Goal: Find specific page/section: Find specific page/section

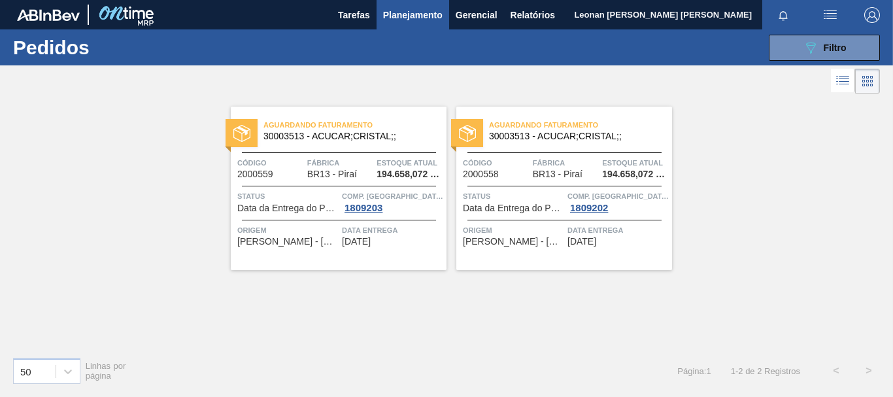
scroll to position [152, 0]
click at [793, 47] on button "089F7B8B-B2A5-4AFE-B5C0-19BA573D28AC Filtro" at bounding box center [824, 48] width 111 height 26
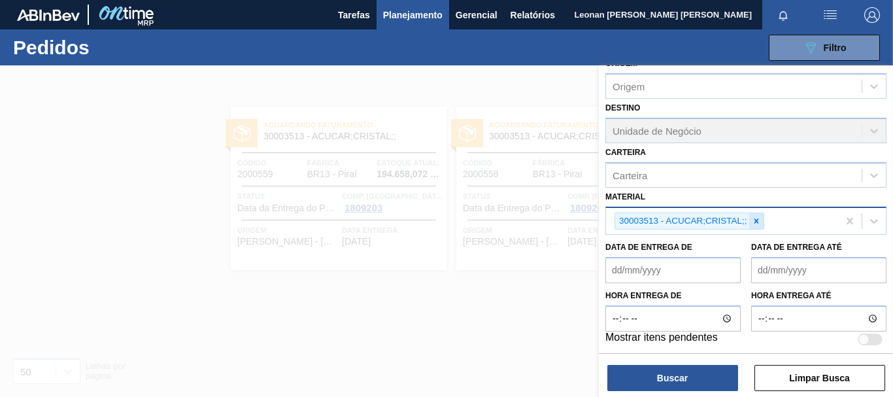
click at [758, 222] on icon at bounding box center [756, 220] width 5 height 5
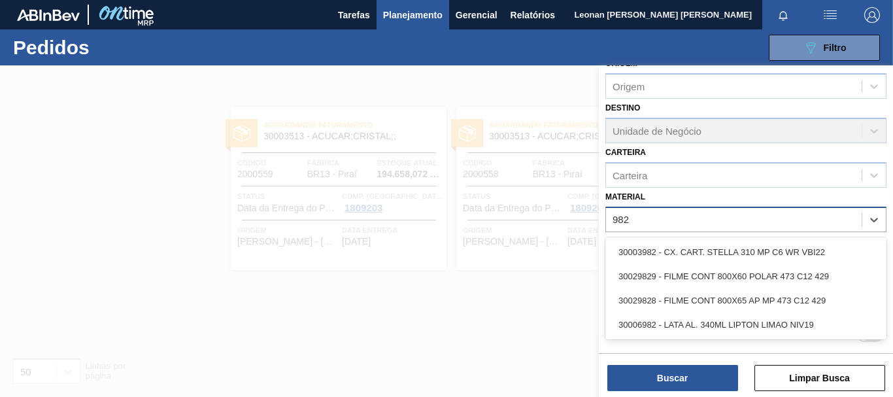
type input "9828"
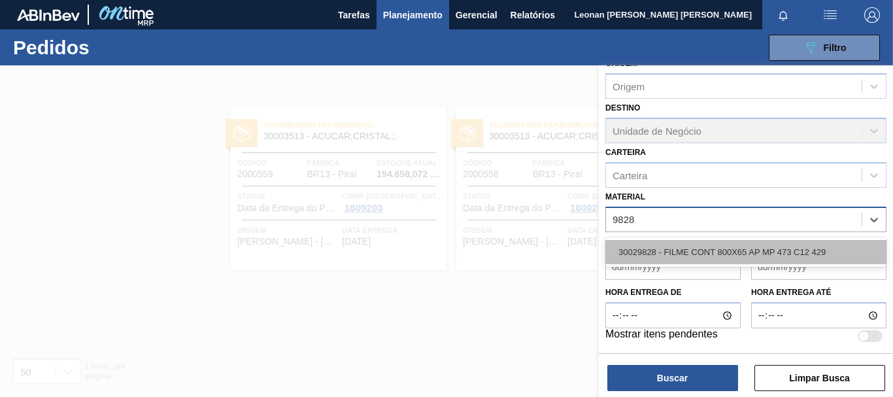
click at [744, 250] on div "30029828 - FILME CONT 800X65 AP MP 473 C12 429" at bounding box center [746, 252] width 281 height 24
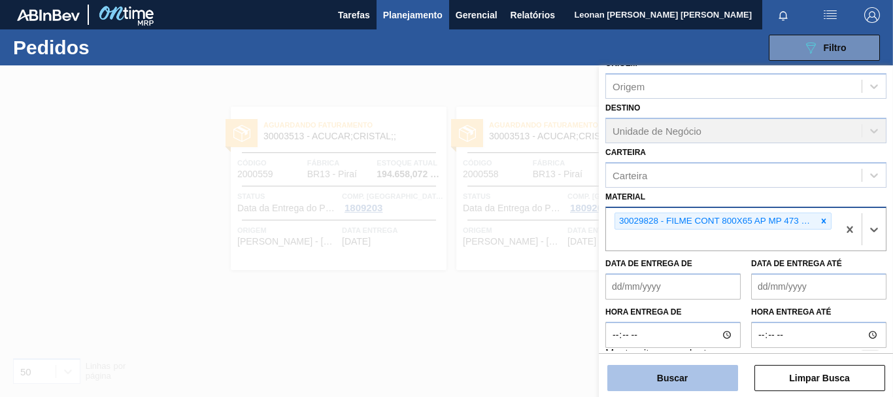
click at [689, 379] on button "Buscar" at bounding box center [673, 378] width 131 height 26
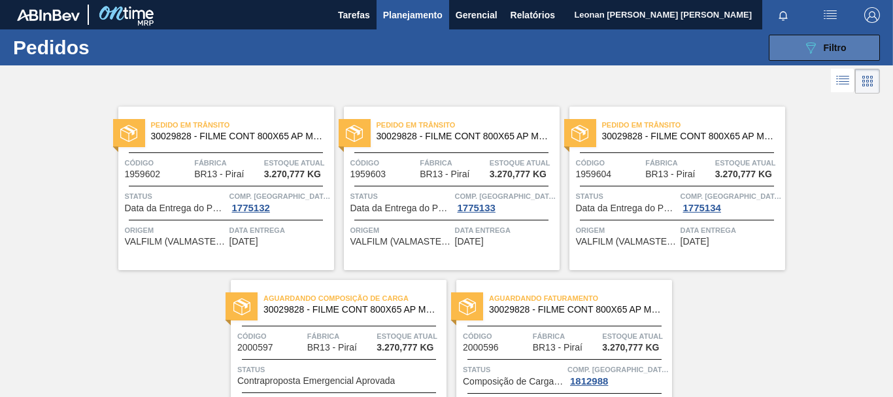
click at [814, 45] on icon "089F7B8B-B2A5-4AFE-B5C0-19BA573D28AC" at bounding box center [811, 48] width 16 height 16
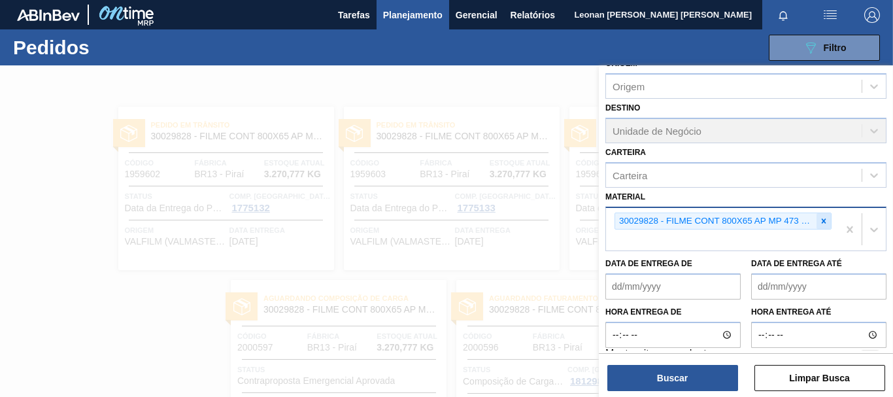
click at [823, 222] on icon at bounding box center [823, 220] width 9 height 9
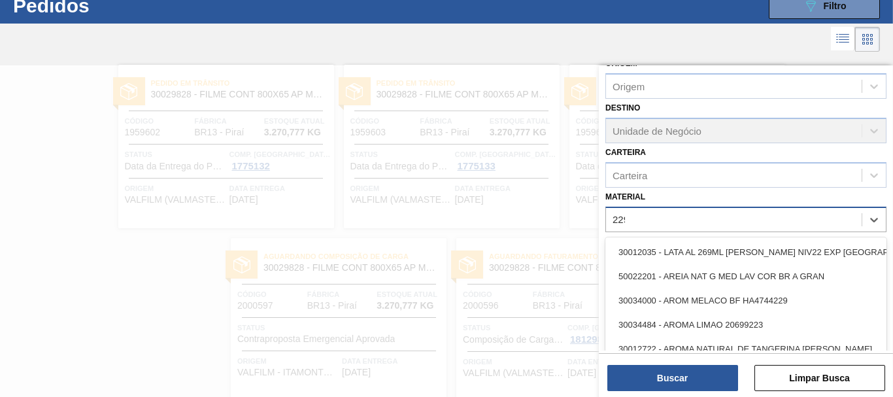
scroll to position [42, 0]
type input "2293"
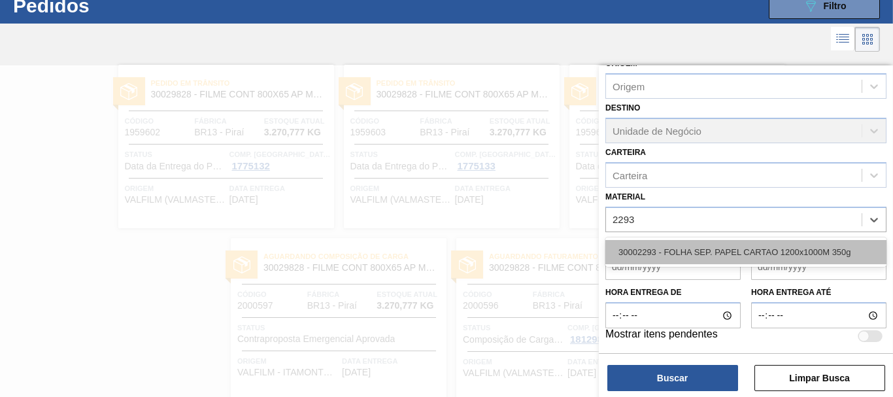
click at [782, 255] on div "30002293 - FOLHA SEP. PAPEL CARTAO 1200x1000M 350g" at bounding box center [746, 252] width 281 height 24
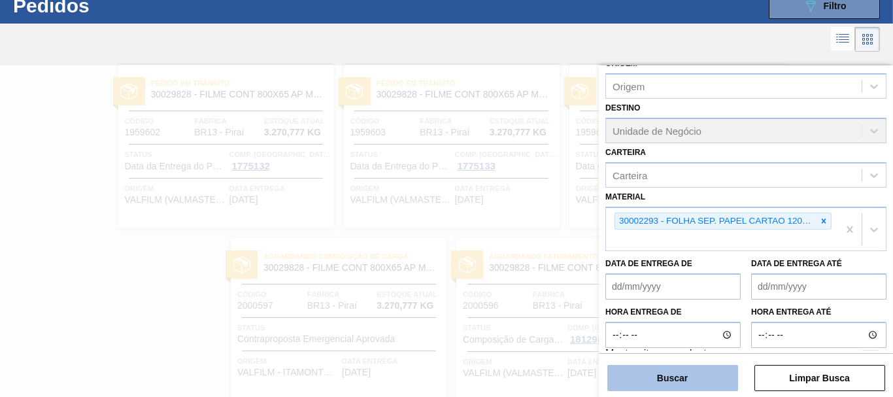
click at [696, 377] on button "Buscar" at bounding box center [673, 378] width 131 height 26
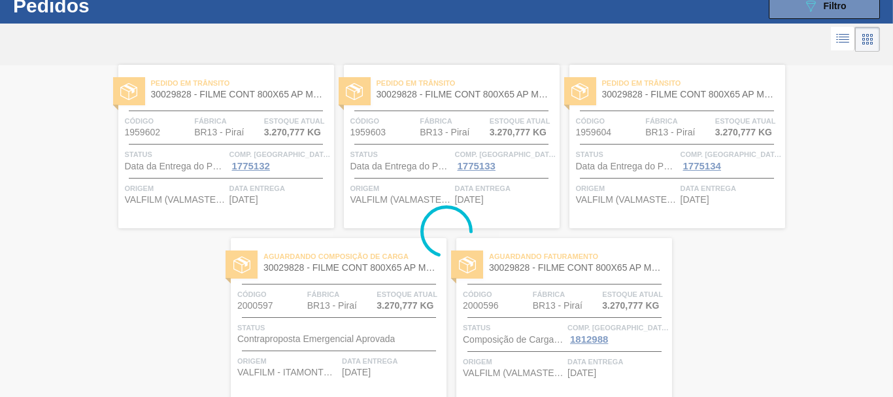
scroll to position [0, 0]
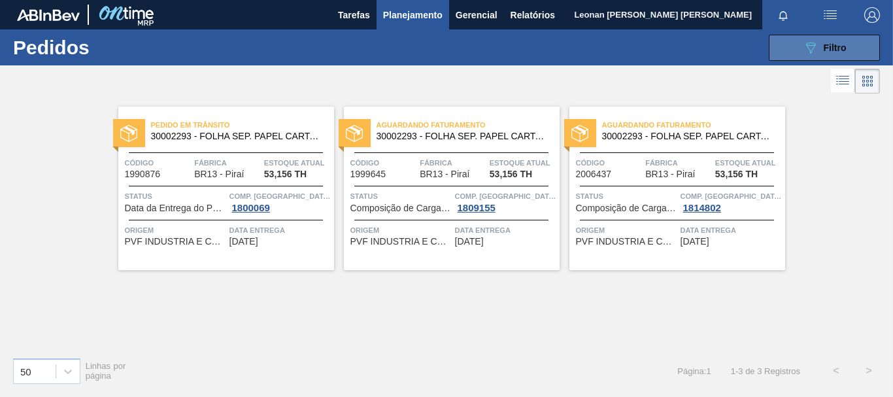
click at [794, 48] on button "089F7B8B-B2A5-4AFE-B5C0-19BA573D28AC Filtro" at bounding box center [824, 48] width 111 height 26
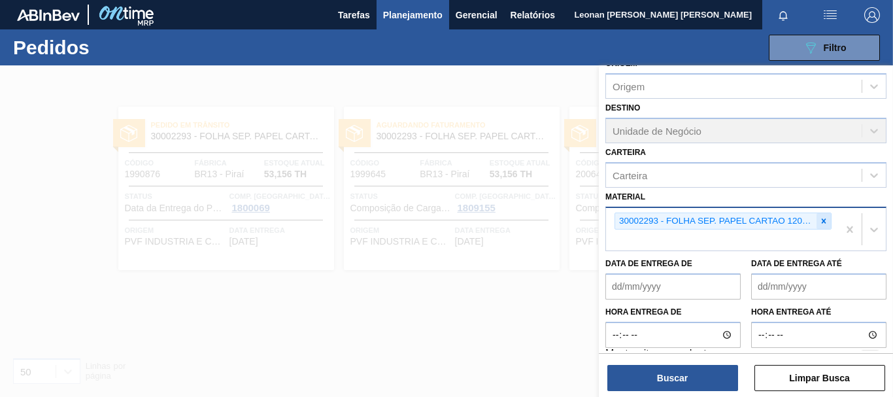
click at [822, 222] on icon at bounding box center [824, 220] width 5 height 5
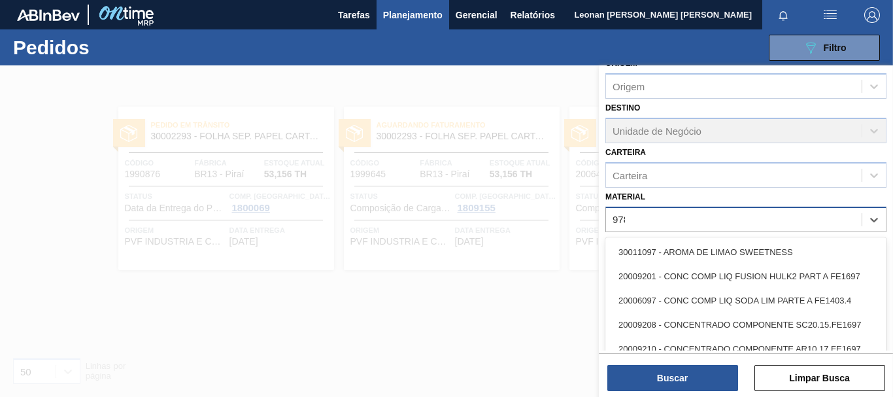
type input "9782"
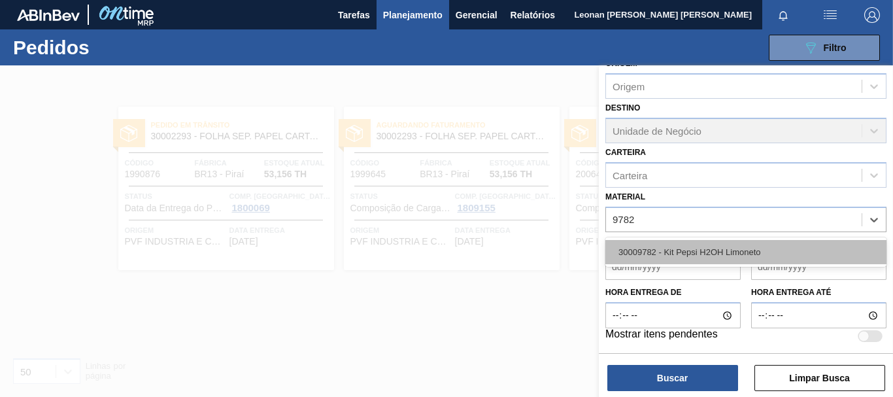
click at [737, 247] on div "30009782 - Kit Pepsi H2OH Limoneto" at bounding box center [746, 252] width 281 height 24
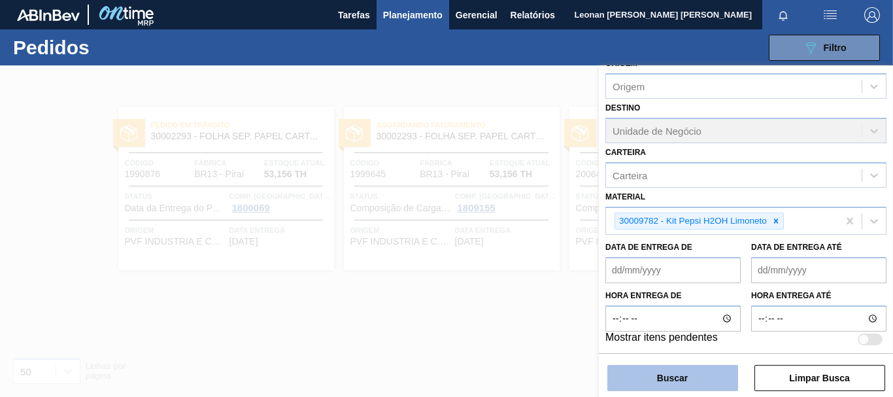
click at [693, 379] on button "Buscar" at bounding box center [673, 378] width 131 height 26
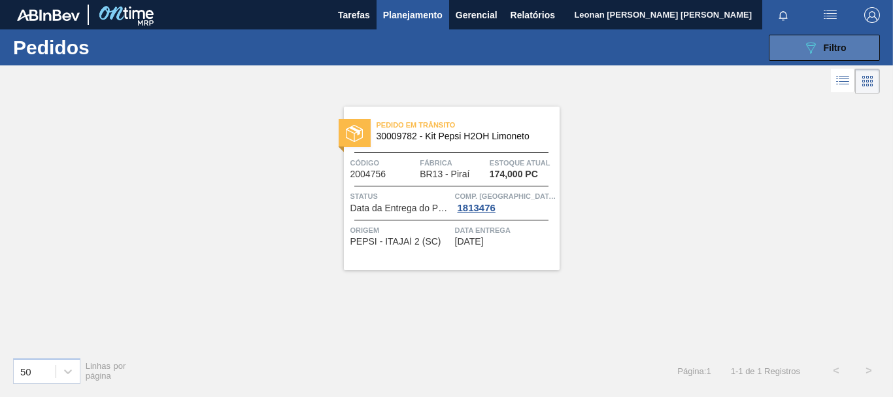
click at [791, 38] on button "089F7B8B-B2A5-4AFE-B5C0-19BA573D28AC Filtro" at bounding box center [824, 48] width 111 height 26
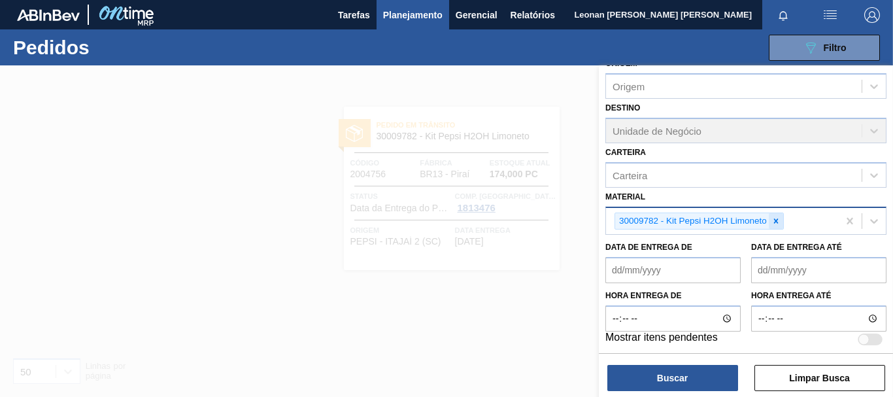
click at [776, 224] on icon at bounding box center [776, 220] width 9 height 9
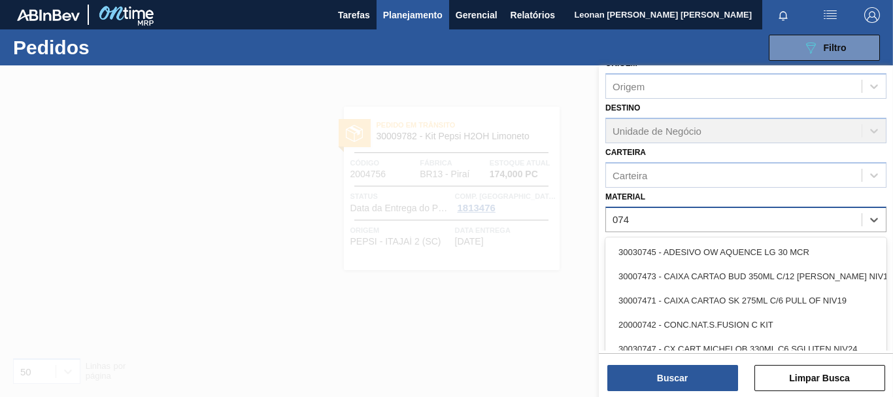
type input "0747"
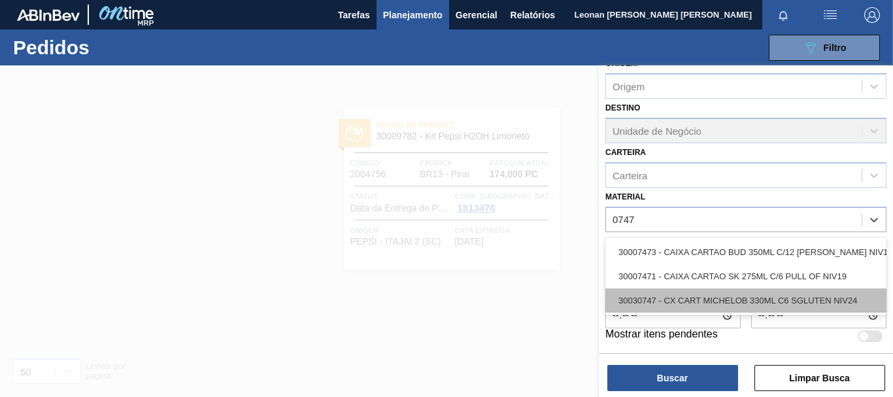
click at [681, 300] on div "30030747 - CX CART MICHELOB 330ML C6 SGLUTEN NIV24" at bounding box center [746, 300] width 281 height 24
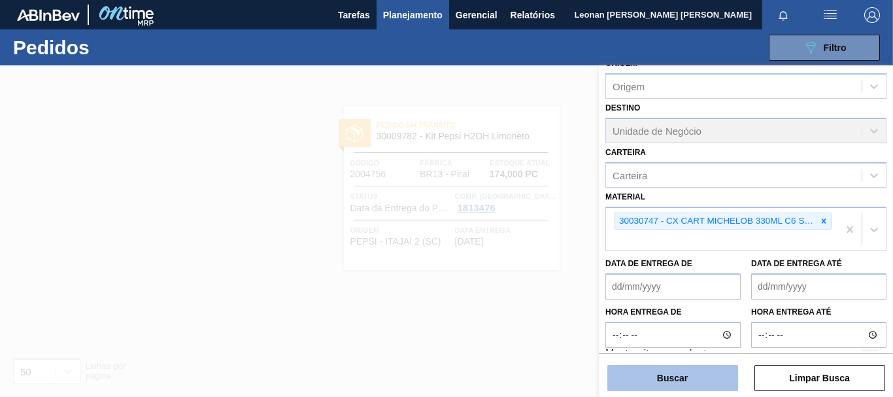
click at [697, 379] on button "Buscar" at bounding box center [673, 378] width 131 height 26
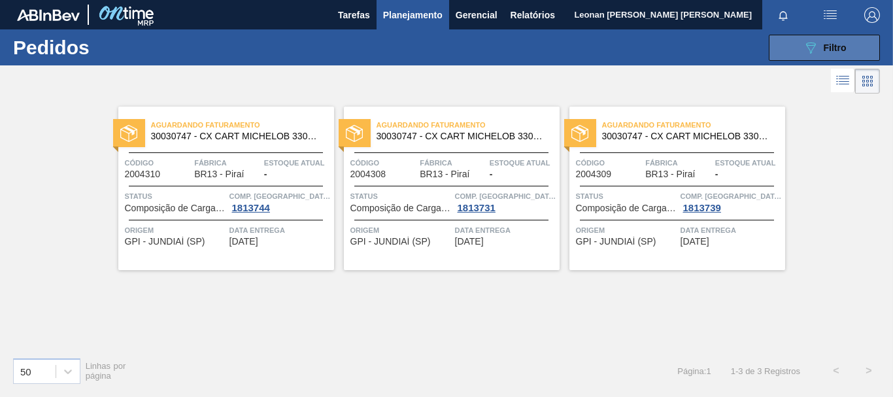
click at [829, 48] on span "Filtro" at bounding box center [835, 48] width 23 height 10
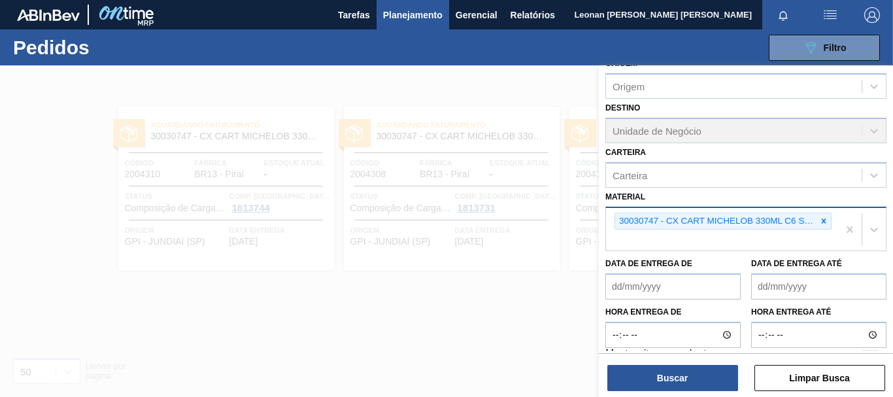
click at [819, 220] on icon at bounding box center [823, 220] width 9 height 9
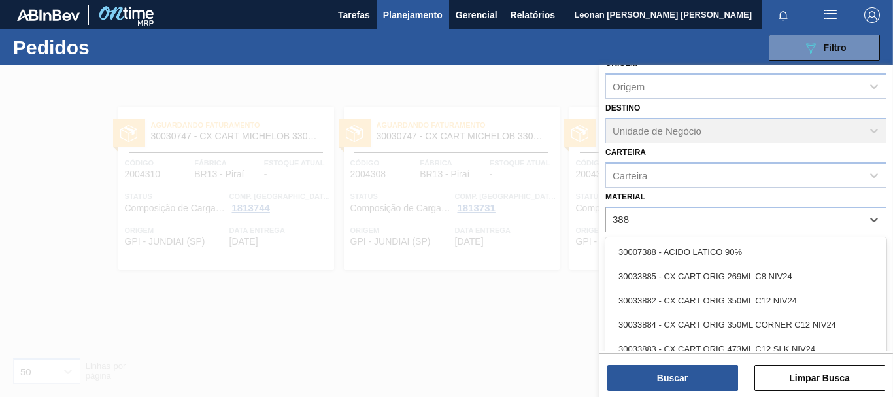
type input "3885"
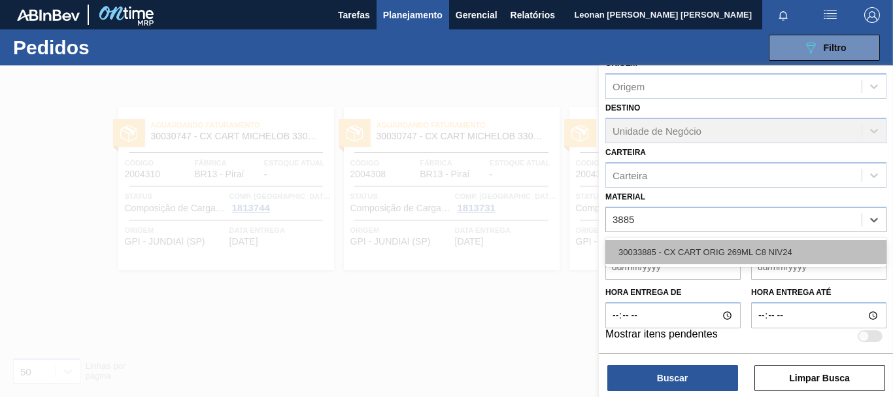
click at [732, 248] on div "30033885 - CX CART ORIG 269ML C8 NIV24" at bounding box center [746, 252] width 281 height 24
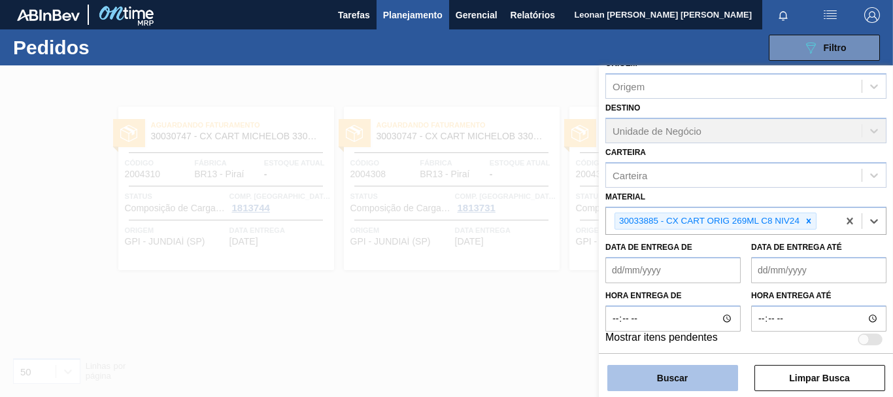
click at [683, 379] on button "Buscar" at bounding box center [673, 378] width 131 height 26
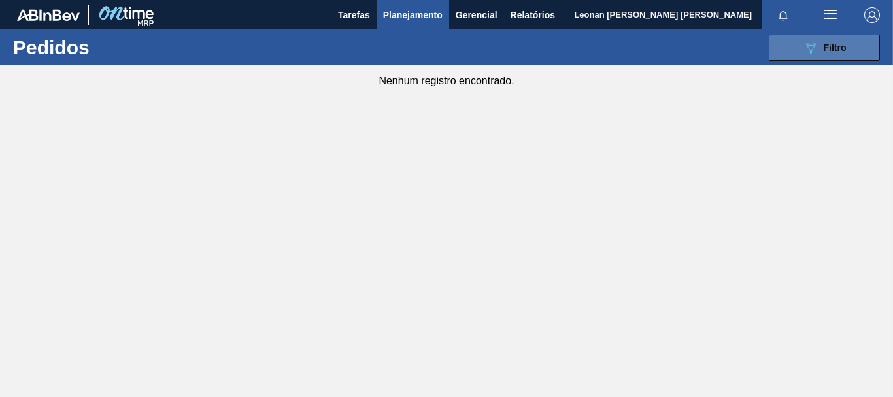
click at [775, 46] on button "089F7B8B-B2A5-4AFE-B5C0-19BA573D28AC Filtro" at bounding box center [824, 48] width 111 height 26
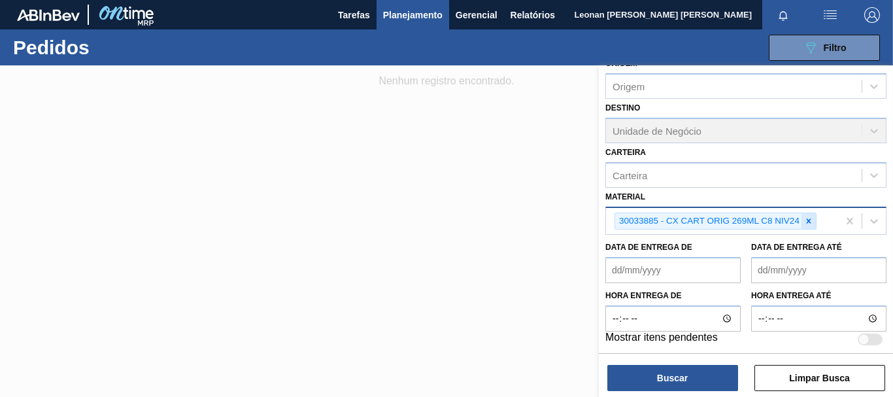
click at [810, 218] on icon at bounding box center [808, 220] width 9 height 9
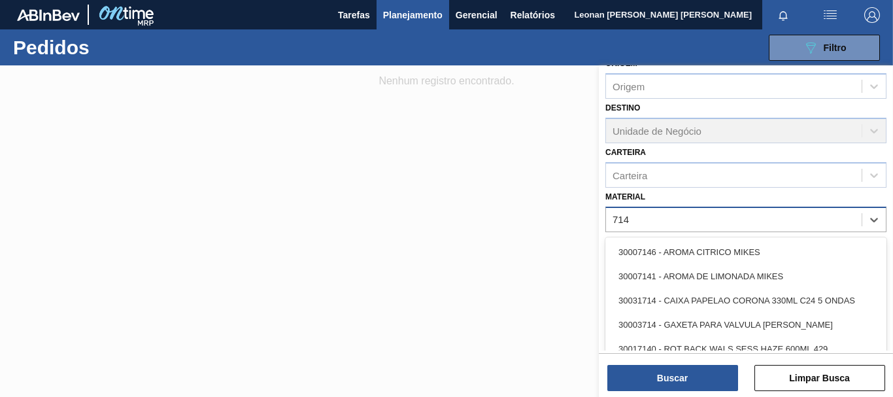
type input "7149"
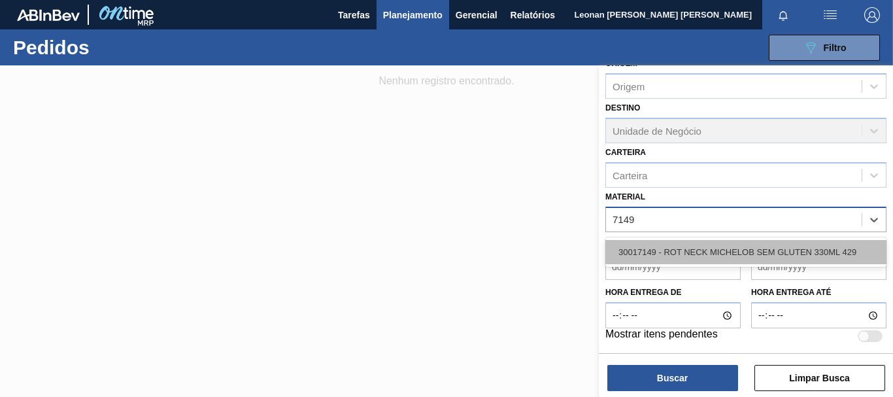
click at [785, 248] on div "30017149 - ROT NECK MICHELOB SEM GLUTEN 330ML 429" at bounding box center [746, 252] width 281 height 24
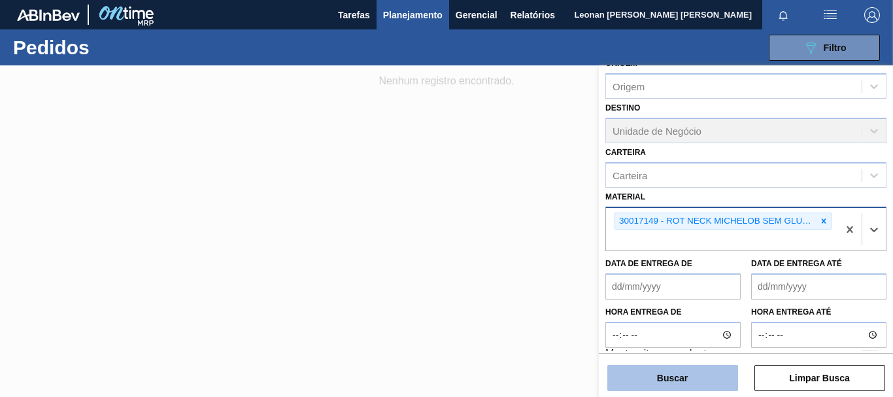
click at [668, 383] on button "Buscar" at bounding box center [673, 378] width 131 height 26
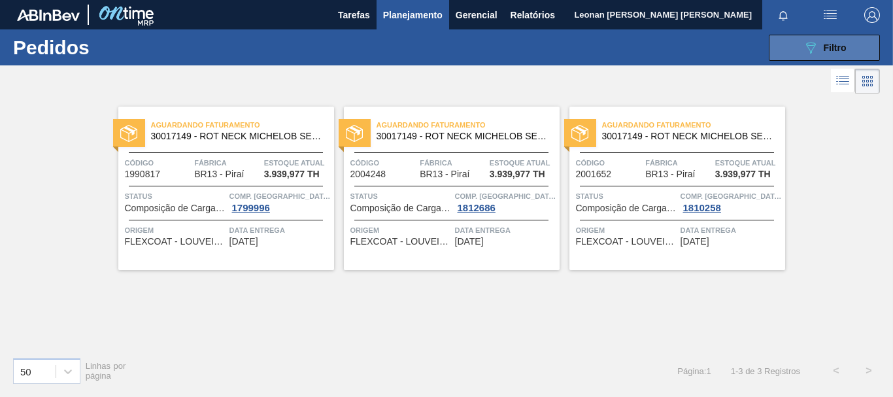
click at [803, 47] on icon "089F7B8B-B2A5-4AFE-B5C0-19BA573D28AC" at bounding box center [811, 48] width 16 height 16
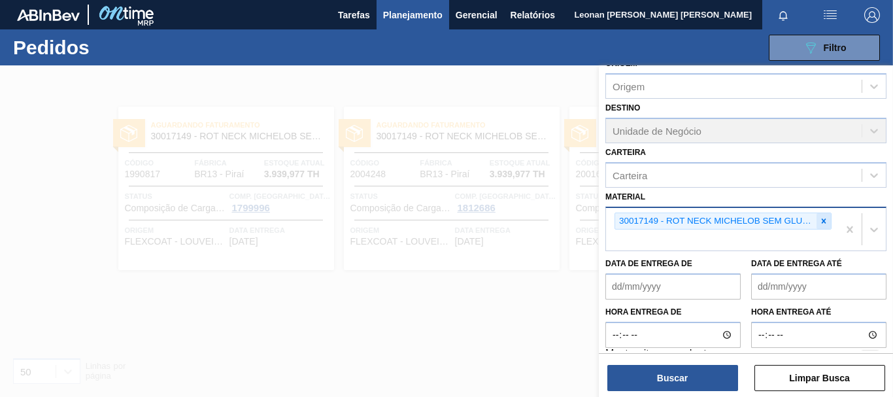
click at [822, 218] on icon at bounding box center [823, 220] width 9 height 9
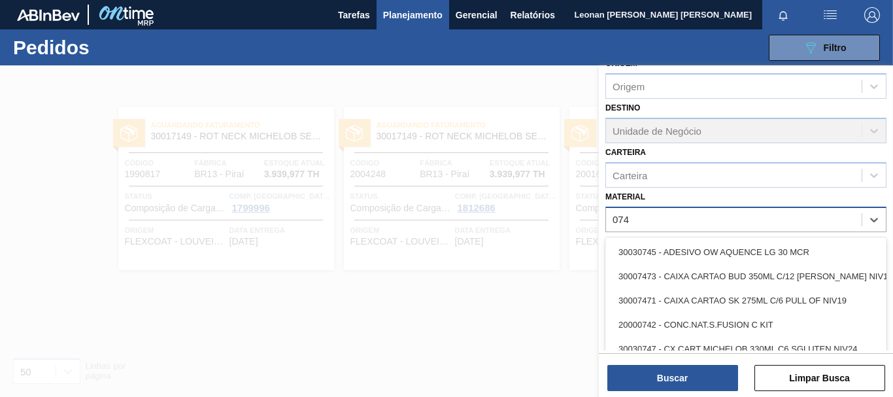
type input "0747"
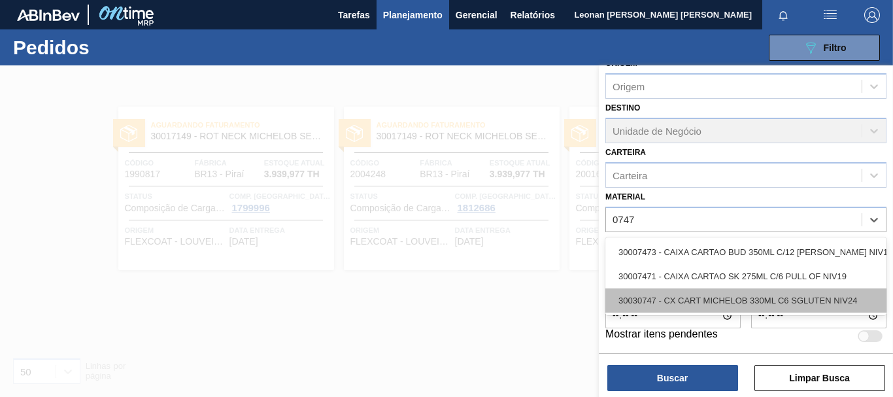
click at [726, 299] on div "30030747 - CX CART MICHELOB 330ML C6 SGLUTEN NIV24" at bounding box center [746, 300] width 281 height 24
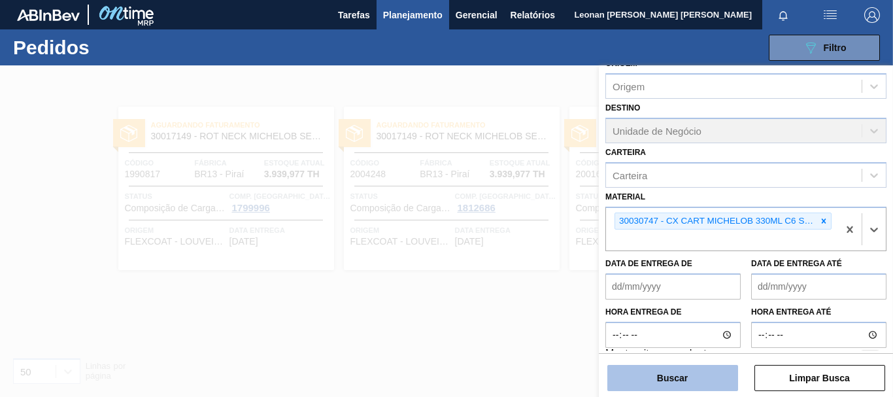
click at [715, 368] on button "Buscar" at bounding box center [673, 378] width 131 height 26
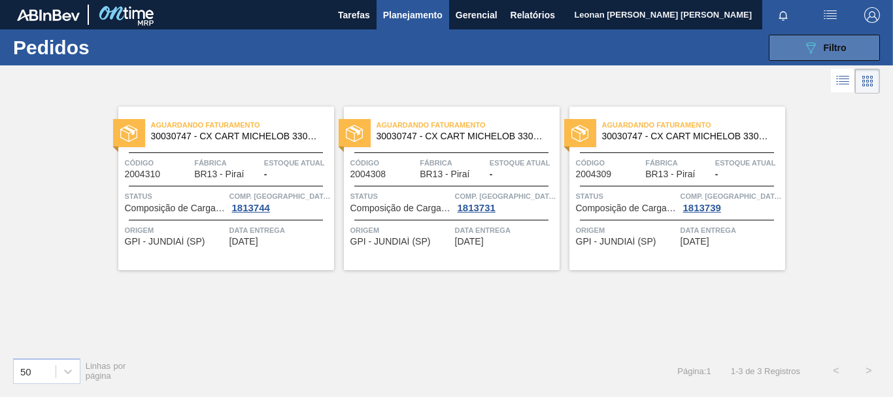
click at [829, 47] on span "Filtro" at bounding box center [835, 48] width 23 height 10
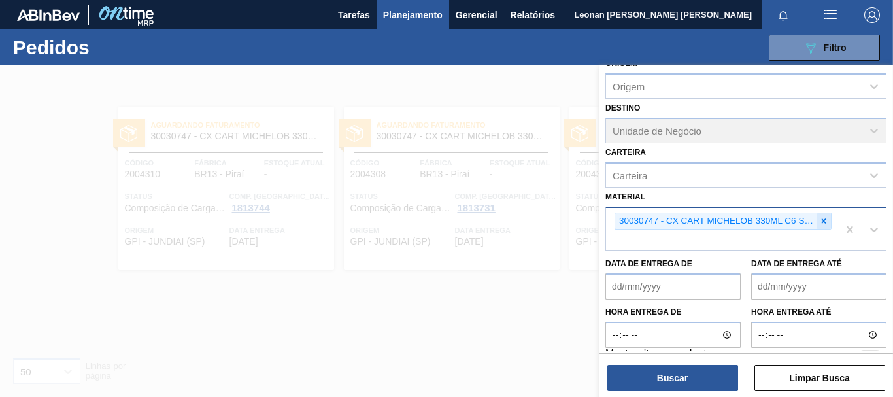
click at [824, 224] on icon at bounding box center [823, 220] width 9 height 9
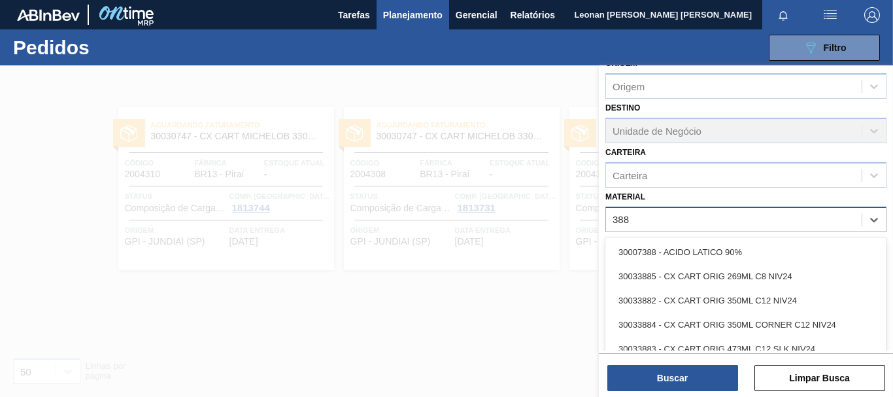
type input "3885"
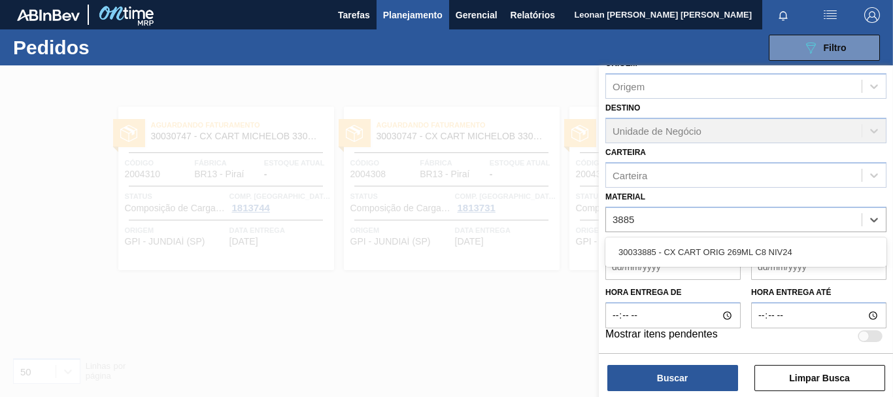
click at [792, 266] on div "30033885 - CX CART ORIG 269ML C8 NIV24" at bounding box center [746, 251] width 281 height 29
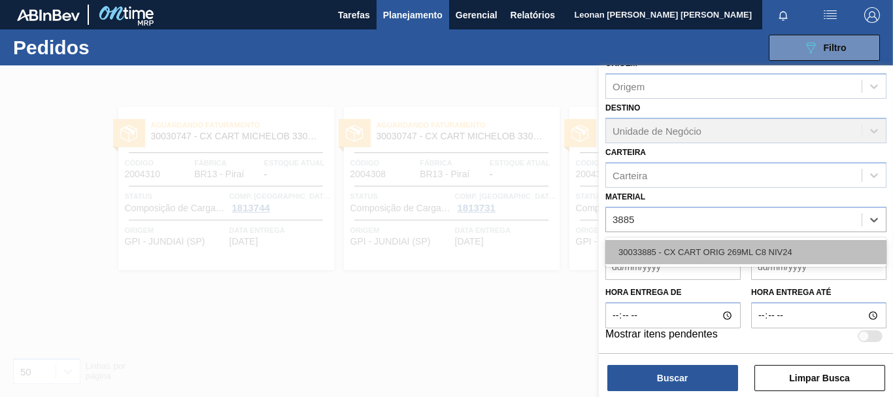
click at [797, 254] on div "30033885 - CX CART ORIG 269ML C8 NIV24" at bounding box center [746, 252] width 281 height 24
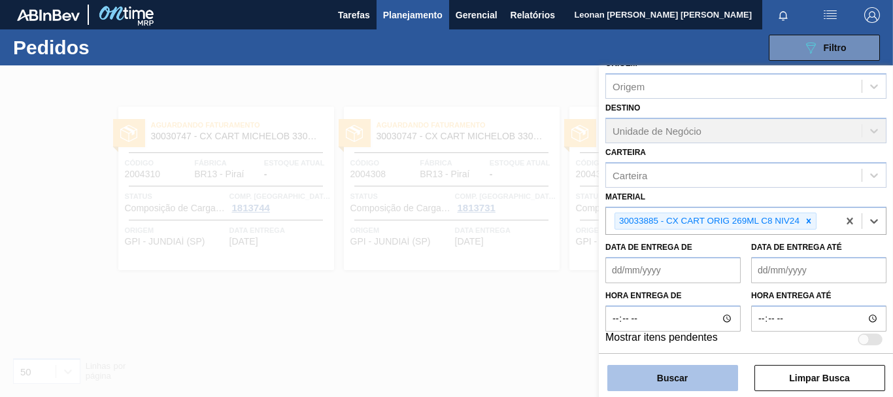
click at [699, 369] on button "Buscar" at bounding box center [673, 378] width 131 height 26
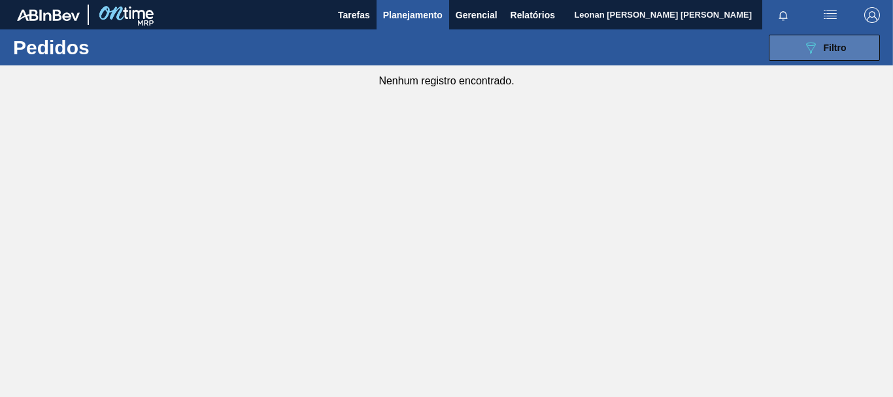
click at [823, 35] on button "089F7B8B-B2A5-4AFE-B5C0-19BA573D28AC Filtro" at bounding box center [824, 48] width 111 height 26
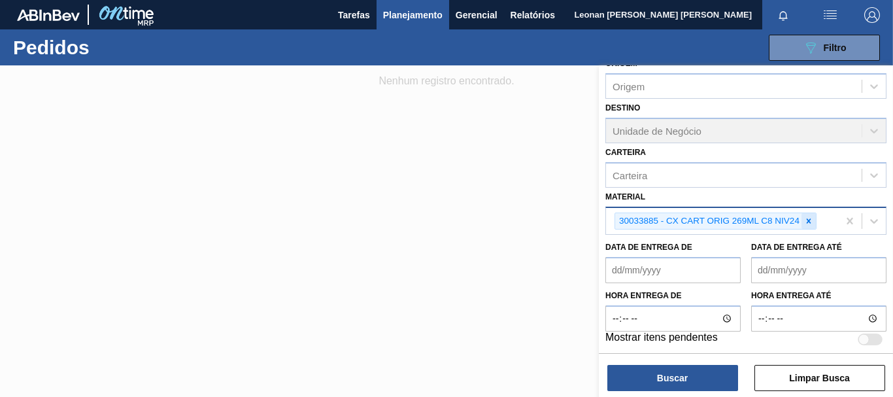
click at [806, 222] on icon at bounding box center [808, 220] width 9 height 9
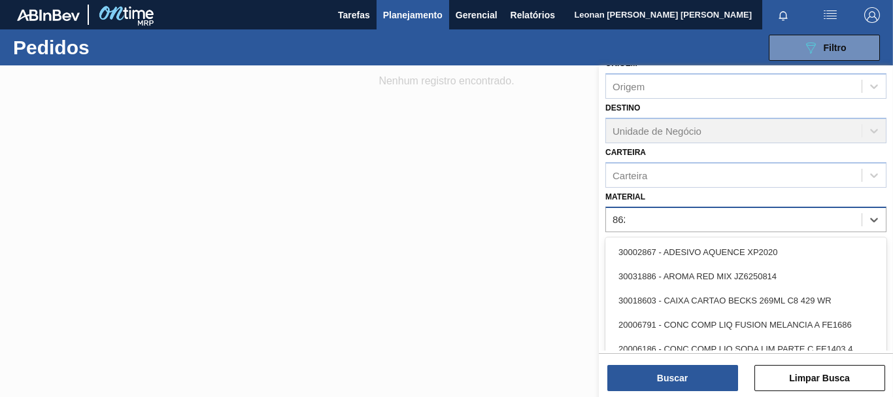
type input "8620"
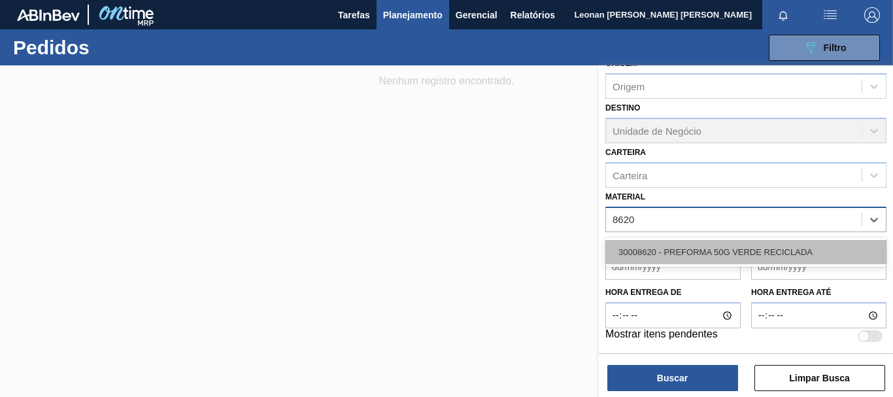
click at [785, 247] on div "30008620 - PREFORMA 50G VERDE RECICLADA" at bounding box center [746, 252] width 281 height 24
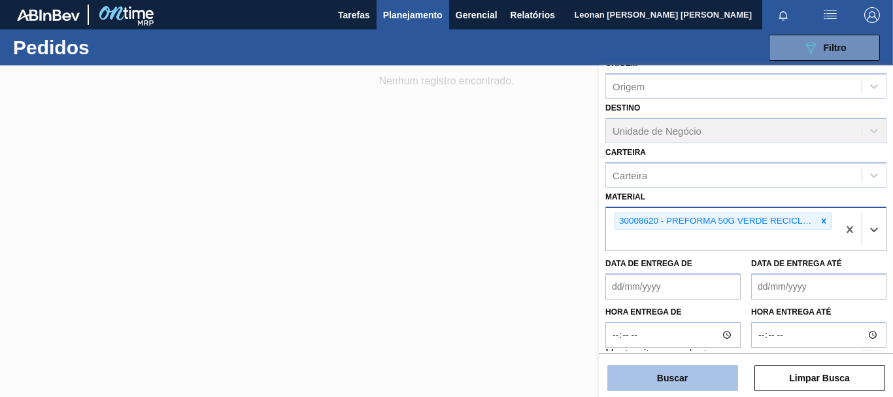
click at [653, 385] on button "Buscar" at bounding box center [673, 378] width 131 height 26
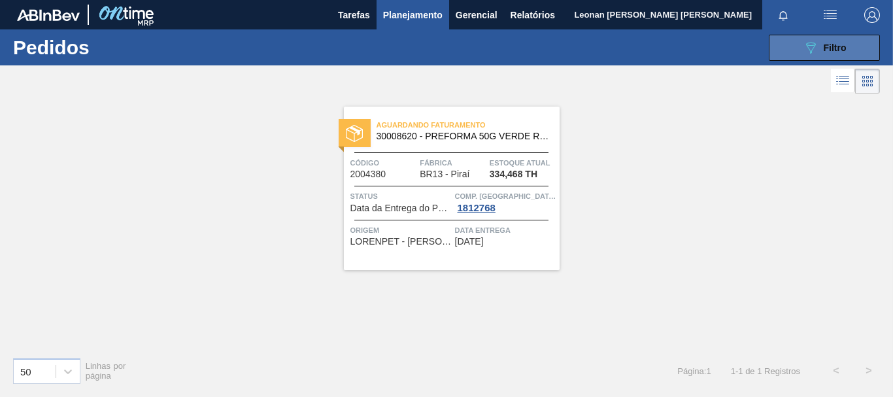
click at [796, 55] on button "089F7B8B-B2A5-4AFE-B5C0-19BA573D28AC Filtro" at bounding box center [824, 48] width 111 height 26
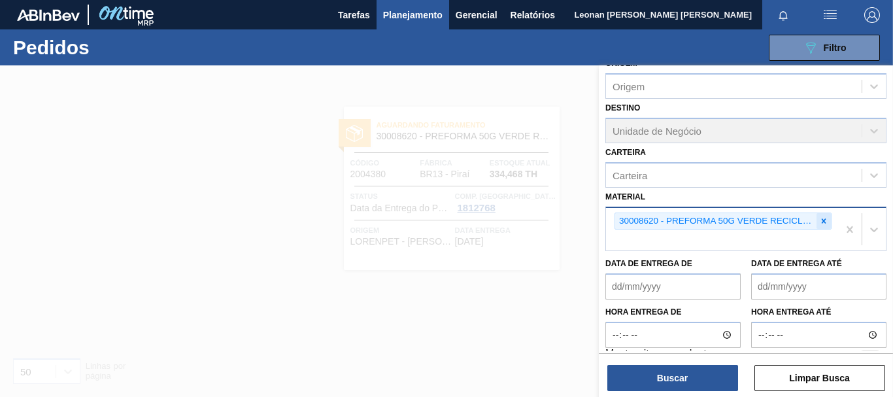
click at [825, 218] on icon at bounding box center [823, 220] width 9 height 9
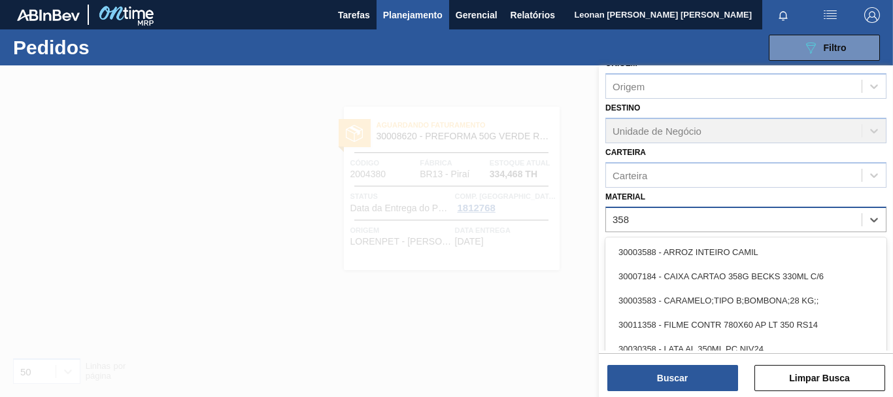
type input "3581"
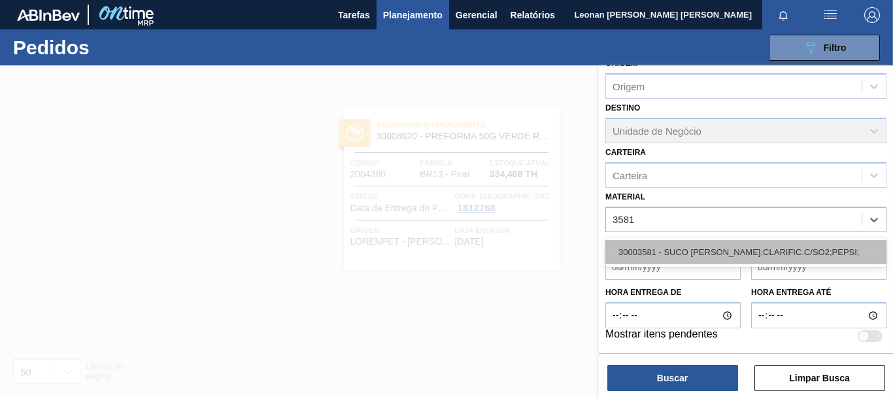
click at [810, 250] on div "30003581 - SUCO [PERSON_NAME];CLARIFIC.C/SO2;PEPSI;" at bounding box center [746, 252] width 281 height 24
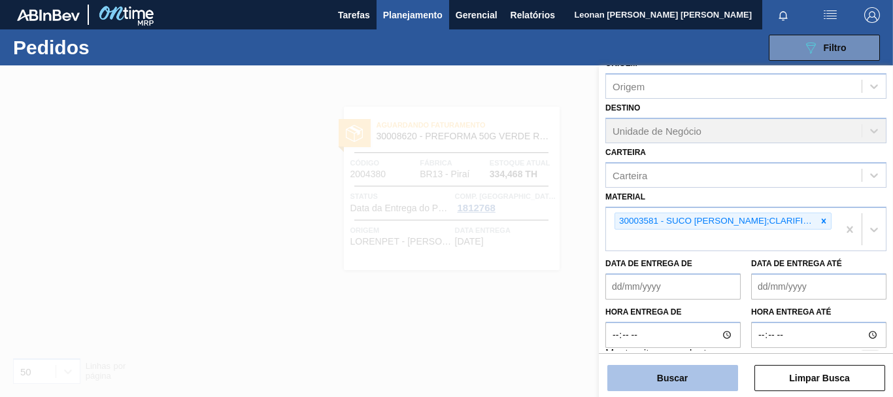
click at [688, 375] on button "Buscar" at bounding box center [673, 378] width 131 height 26
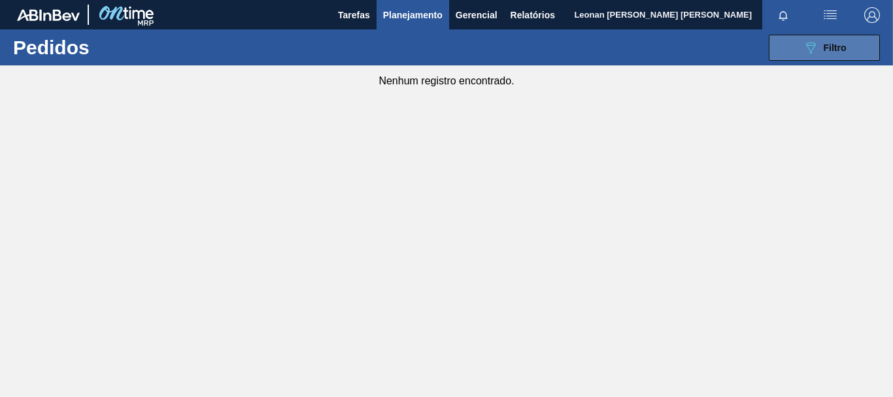
click at [838, 43] on span "Filtro" at bounding box center [835, 48] width 23 height 10
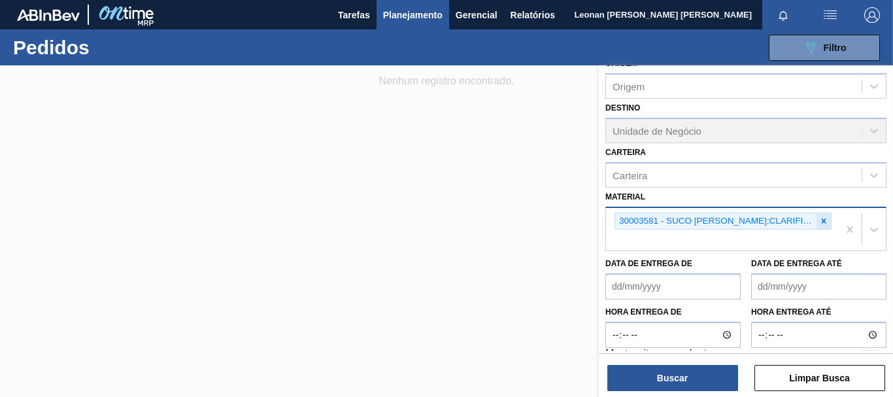
click at [821, 223] on icon at bounding box center [823, 220] width 9 height 9
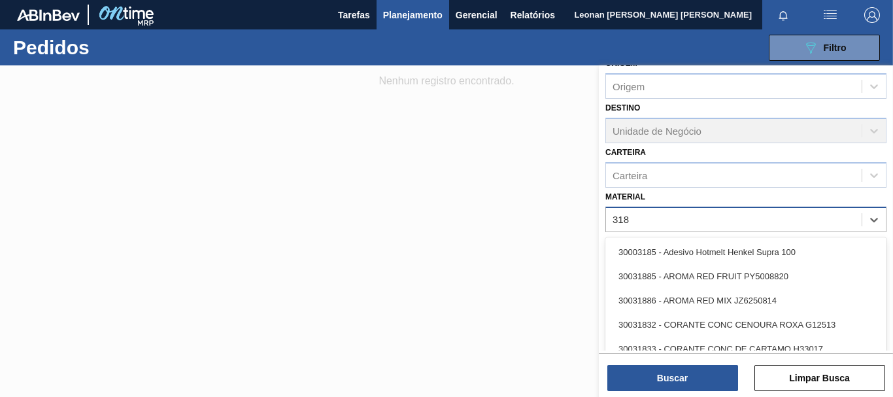
type input "3188"
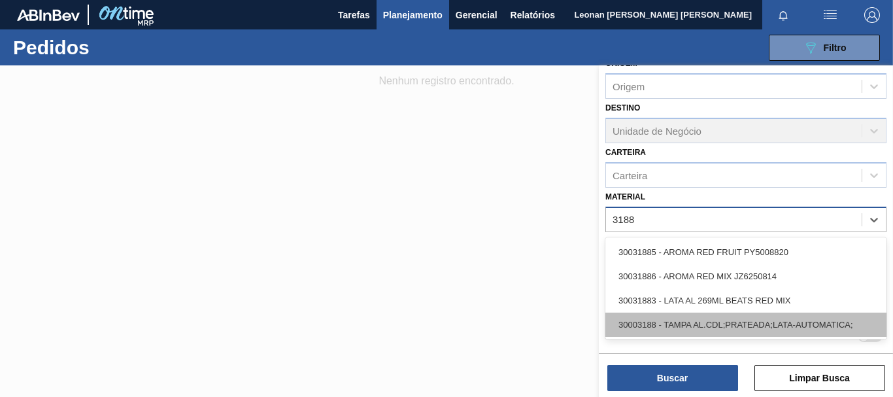
click at [736, 321] on div "30003188 - TAMPA AL.CDL;PRATEADA;LATA-AUTOMATICA;" at bounding box center [746, 325] width 281 height 24
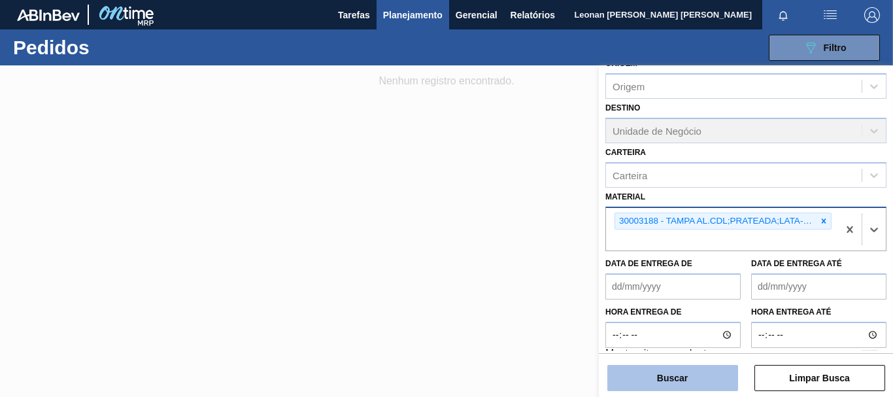
click at [700, 375] on button "Buscar" at bounding box center [673, 378] width 131 height 26
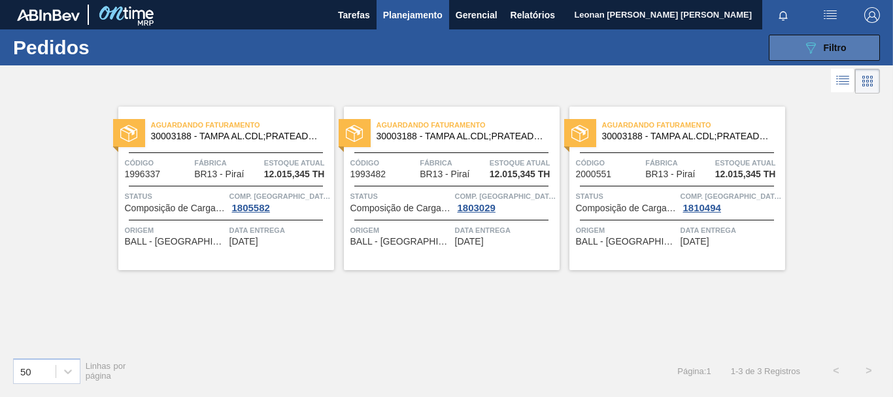
click at [836, 50] on span "Filtro" at bounding box center [835, 48] width 23 height 10
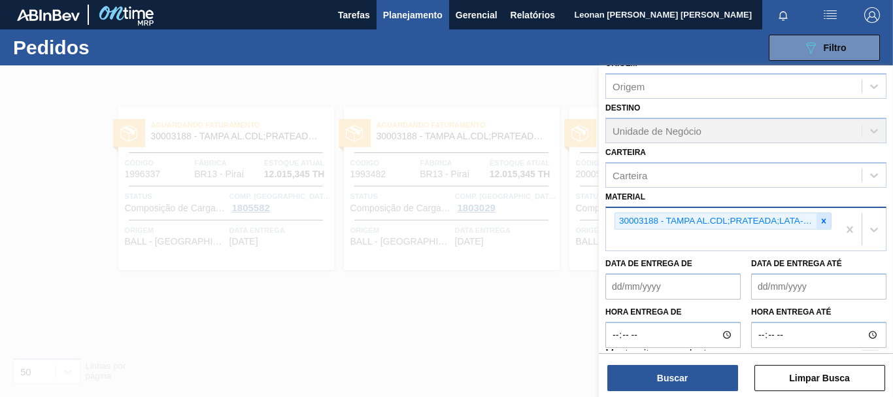
click at [822, 215] on div at bounding box center [824, 221] width 14 height 16
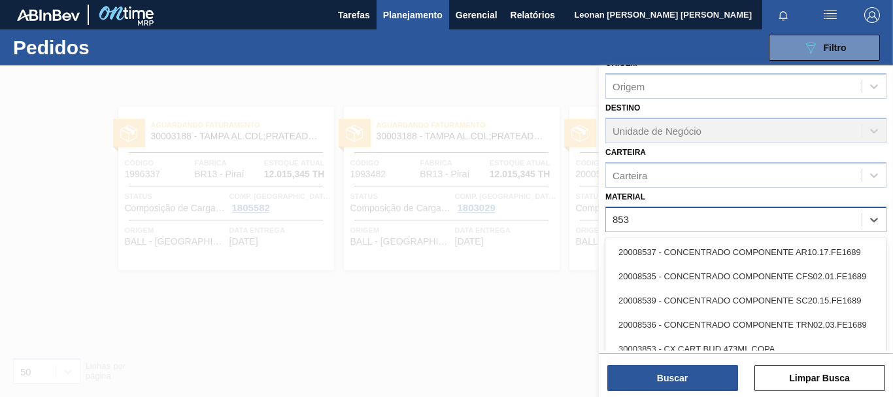
type input "8538"
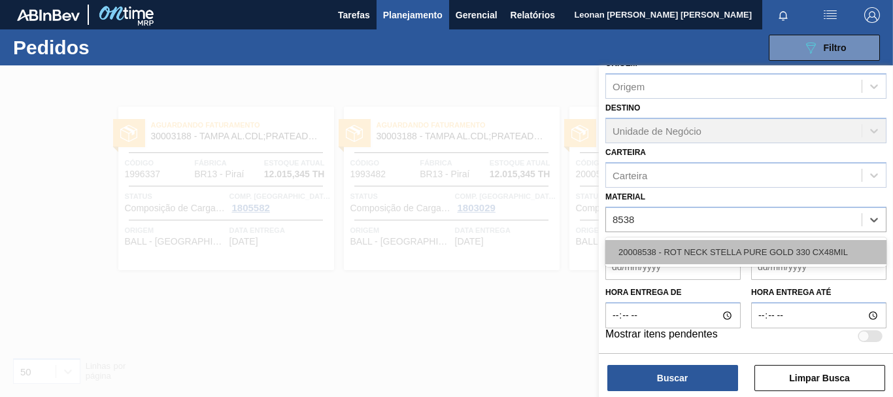
click at [732, 262] on div "20008538 - ROT NECK STELLA PURE GOLD 330 CX48MIL" at bounding box center [746, 252] width 281 height 24
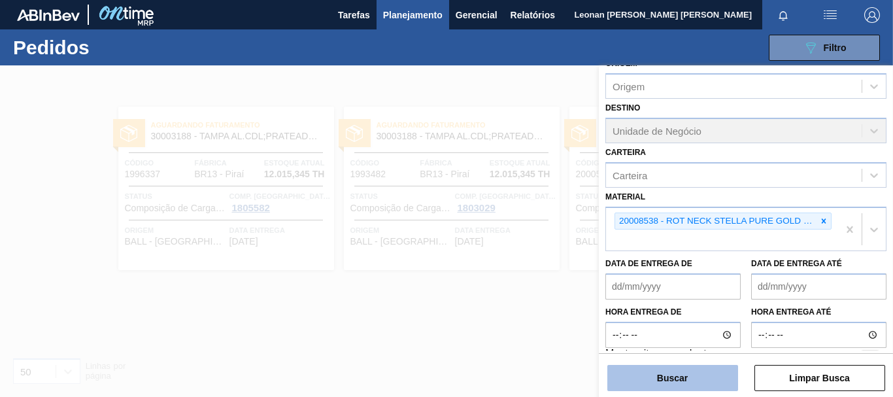
click at [699, 371] on button "Buscar" at bounding box center [673, 378] width 131 height 26
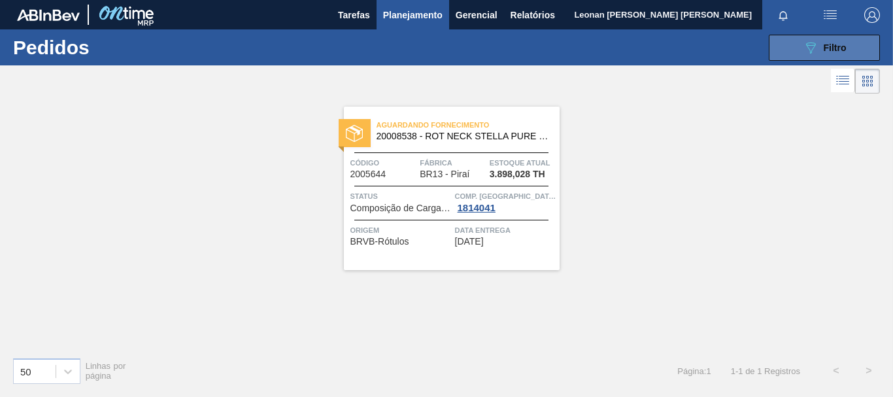
click at [838, 52] on span "Filtro" at bounding box center [835, 48] width 23 height 10
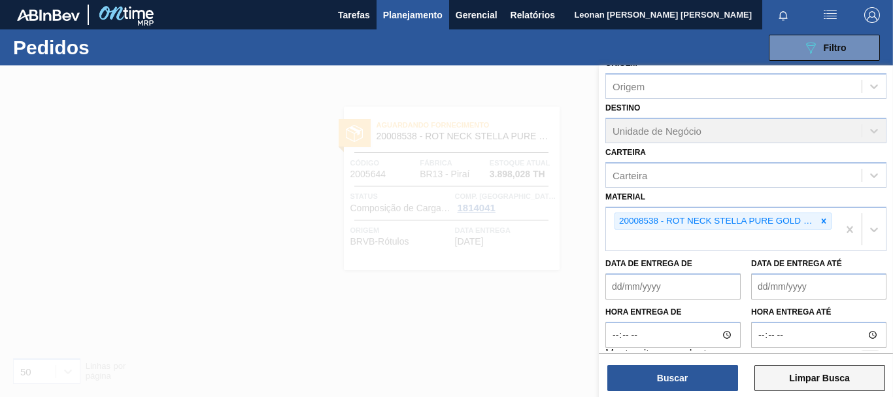
click at [855, 385] on button "Limpar Busca" at bounding box center [820, 378] width 131 height 26
